Goal: Transaction & Acquisition: Obtain resource

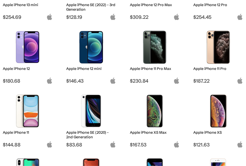
scroll to position [382, 0]
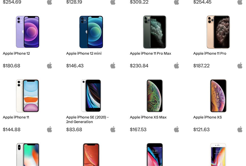
click at [161, 39] on img at bounding box center [155, 32] width 42 height 33
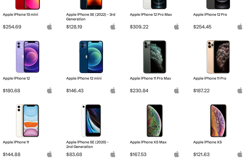
scroll to position [357, 0]
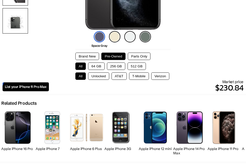
click at [96, 56] on button "Brand New" at bounding box center [87, 56] width 24 height 7
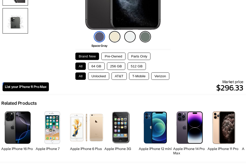
click at [112, 57] on button "Pre-Owned" at bounding box center [113, 56] width 24 height 7
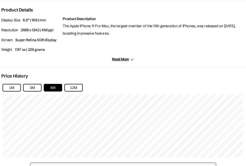
scroll to position [229, 0]
